Goal: Task Accomplishment & Management: Use online tool/utility

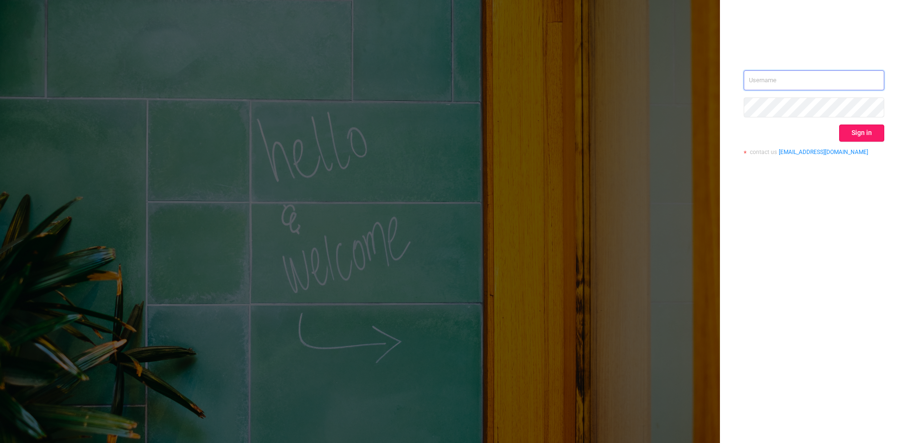
type input "[PERSON_NAME][EMAIL_ADDRESS][DOMAIN_NAME]"
click at [864, 132] on button "Sign in" at bounding box center [861, 132] width 45 height 17
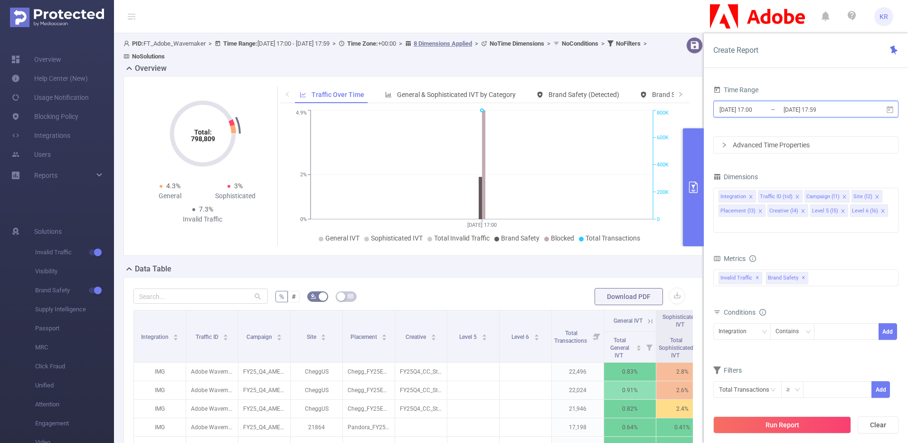
click at [889, 107] on icon at bounding box center [890, 108] width 7 height 7
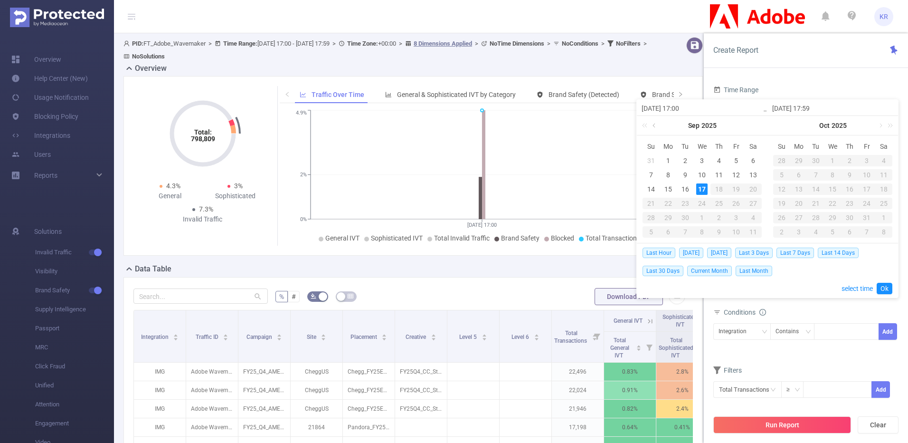
click at [651, 123] on link at bounding box center [655, 125] width 9 height 19
click at [755, 216] on div "30" at bounding box center [753, 217] width 11 height 11
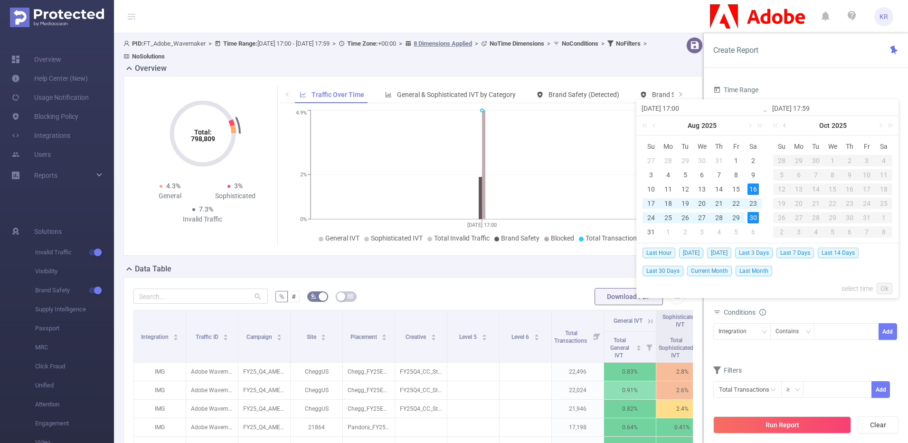
click at [786, 125] on link at bounding box center [785, 125] width 9 height 19
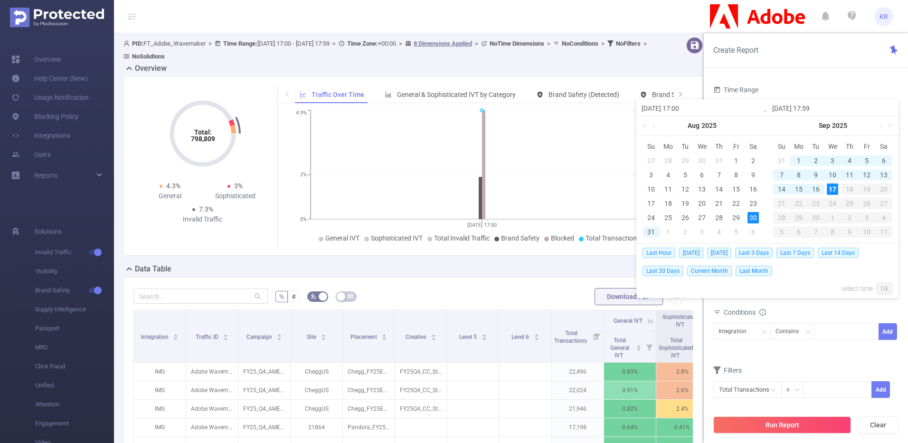
click at [834, 191] on div "17" at bounding box center [832, 188] width 11 height 11
type input "[DATE] 17:00"
click at [882, 287] on link "Ok" at bounding box center [885, 288] width 16 height 11
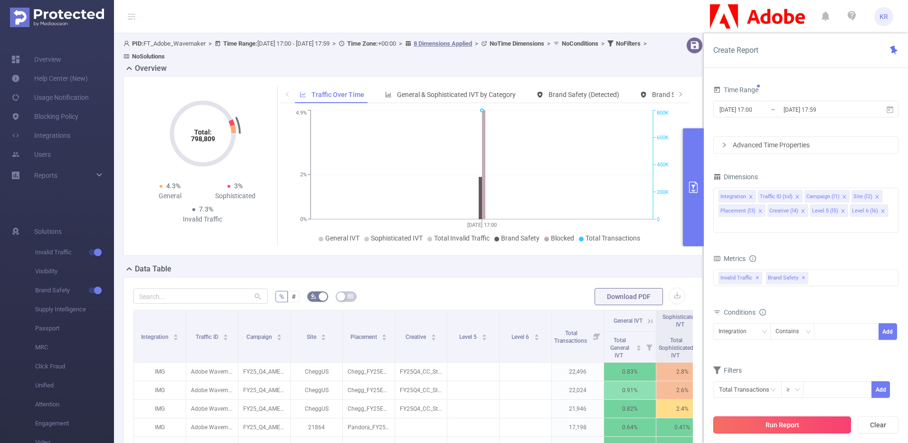
click at [809, 423] on button "Run Report" at bounding box center [782, 424] width 138 height 17
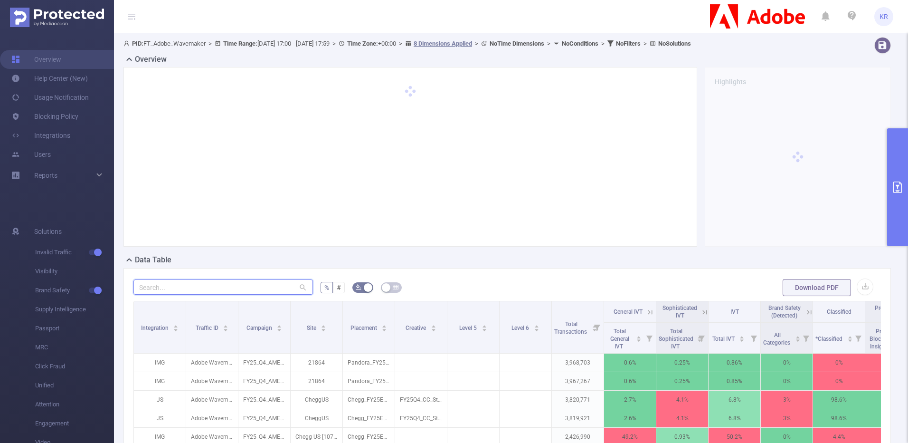
click at [263, 286] on input "text" at bounding box center [223, 286] width 180 height 15
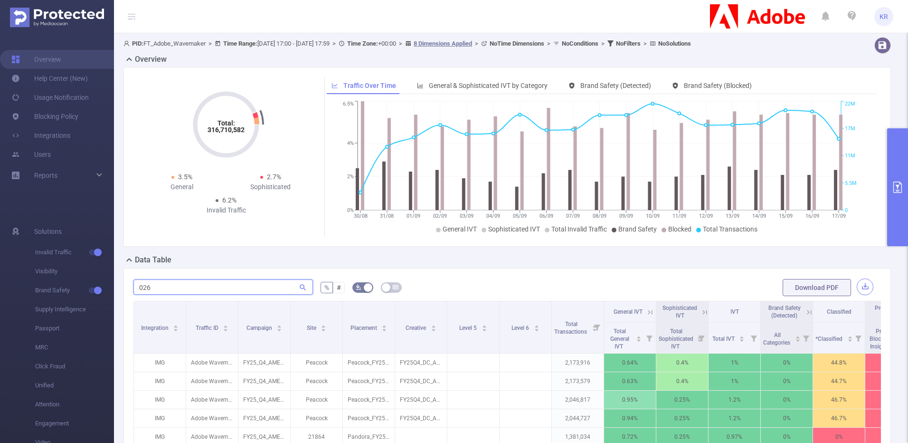
type input "026"
click at [863, 288] on button "button" at bounding box center [865, 286] width 17 height 17
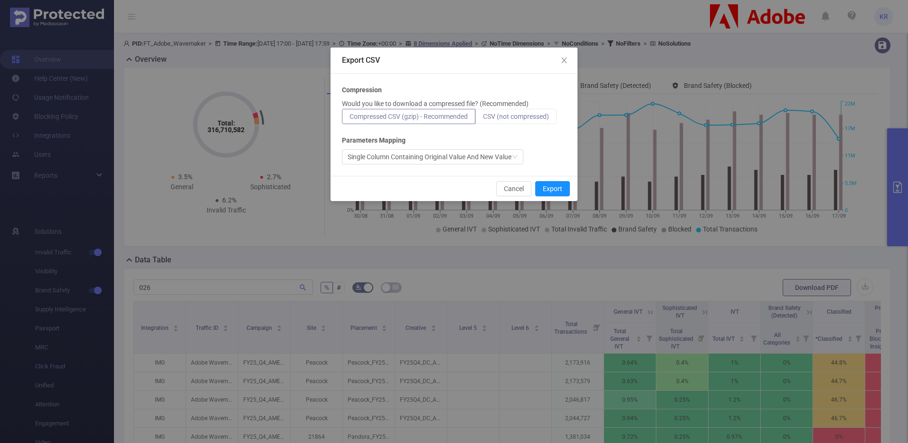
click at [523, 119] on span "CSV (not compressed)" at bounding box center [516, 117] width 66 height 8
click at [483, 119] on input "CSV (not compressed)" at bounding box center [483, 119] width 0 height 0
click at [556, 180] on div "Cancel Export" at bounding box center [454, 188] width 247 height 25
click at [559, 187] on button "Export" at bounding box center [552, 188] width 35 height 15
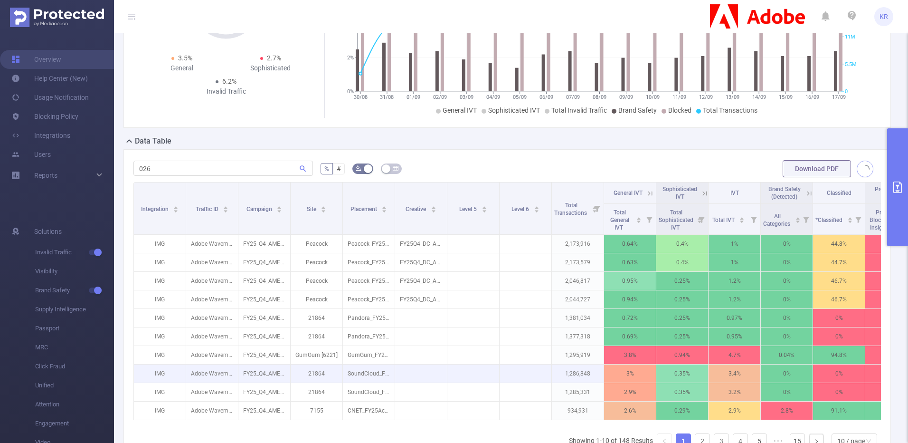
scroll to position [114, 0]
